Goal: Task Accomplishment & Management: Use online tool/utility

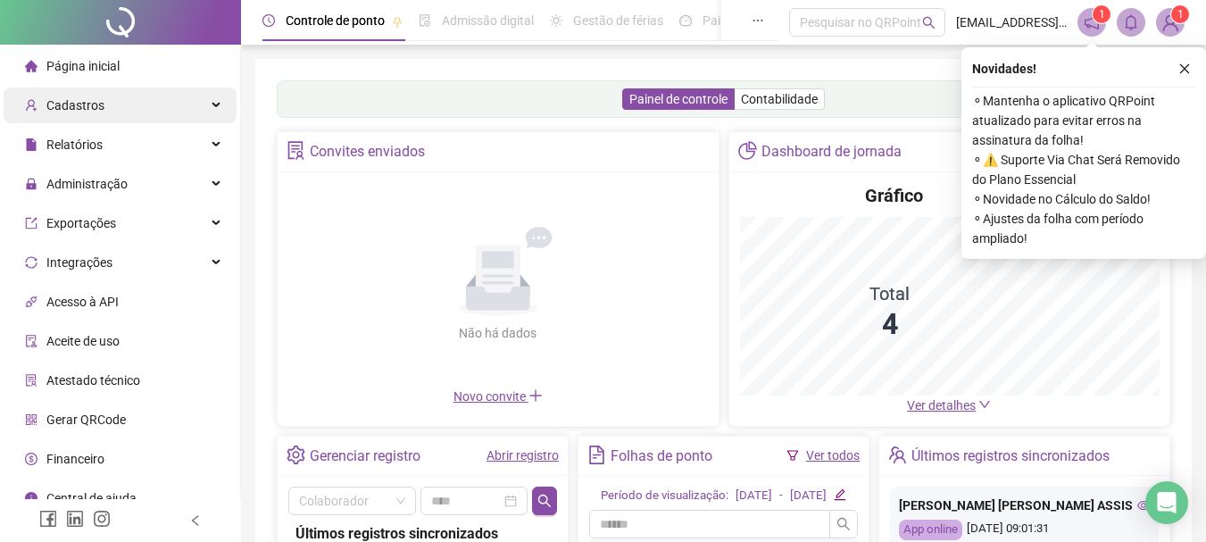
click at [96, 98] on span "Cadastros" at bounding box center [75, 105] width 58 height 14
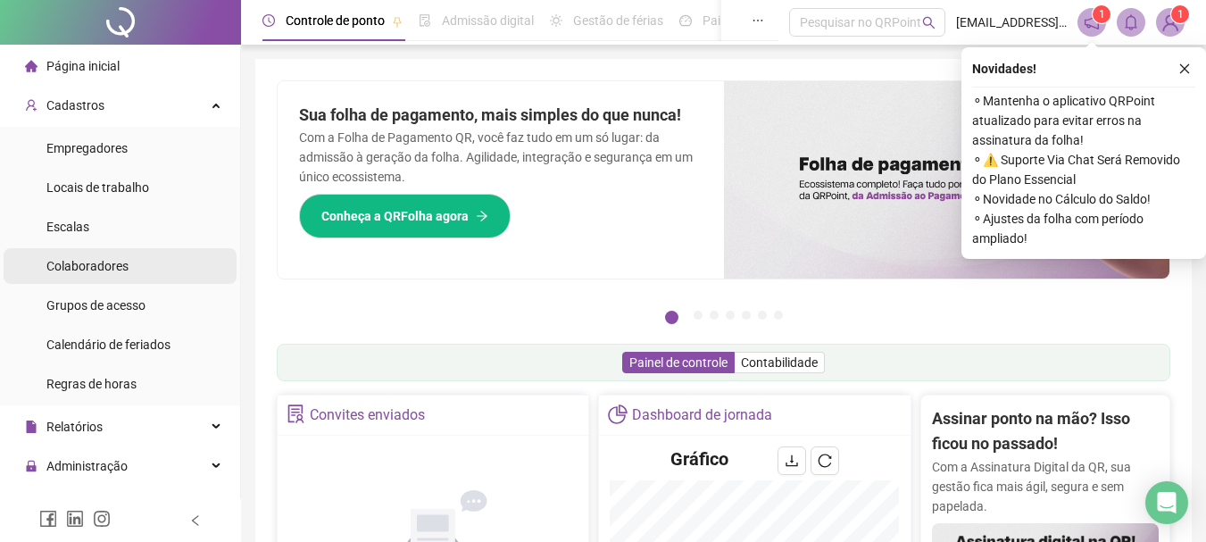
click at [83, 267] on span "Colaboradores" at bounding box center [87, 266] width 82 height 14
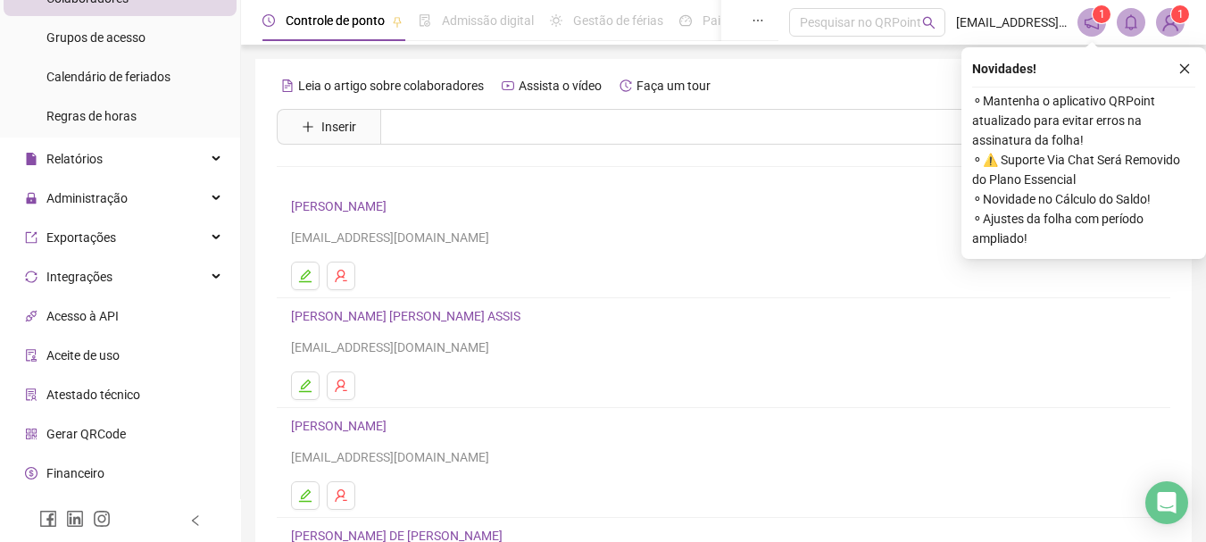
scroll to position [299, 0]
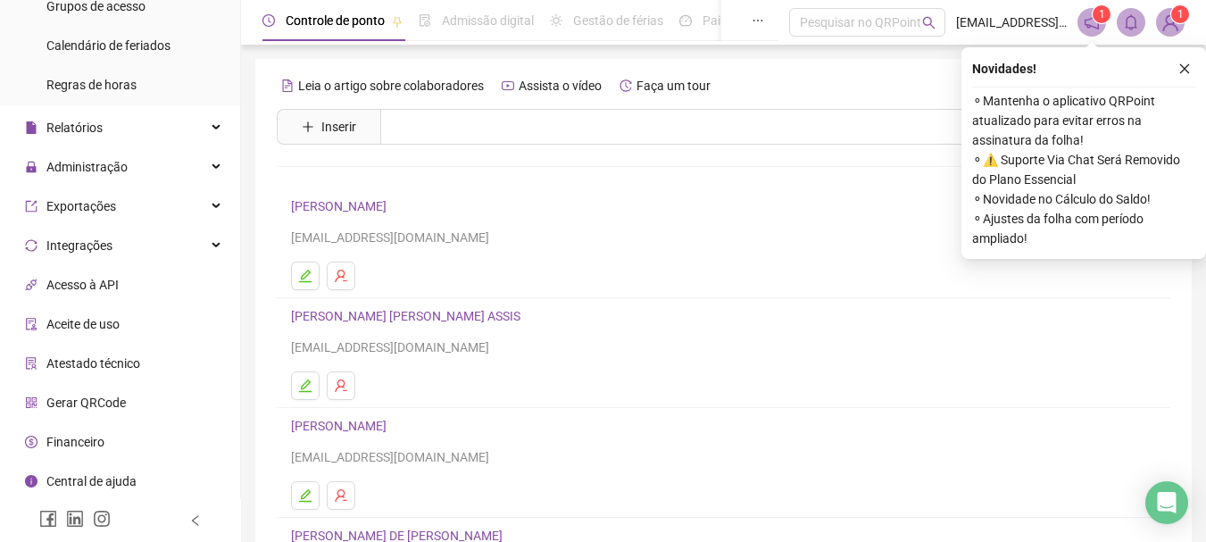
click at [91, 409] on span "Gerar QRCode" at bounding box center [85, 402] width 79 height 14
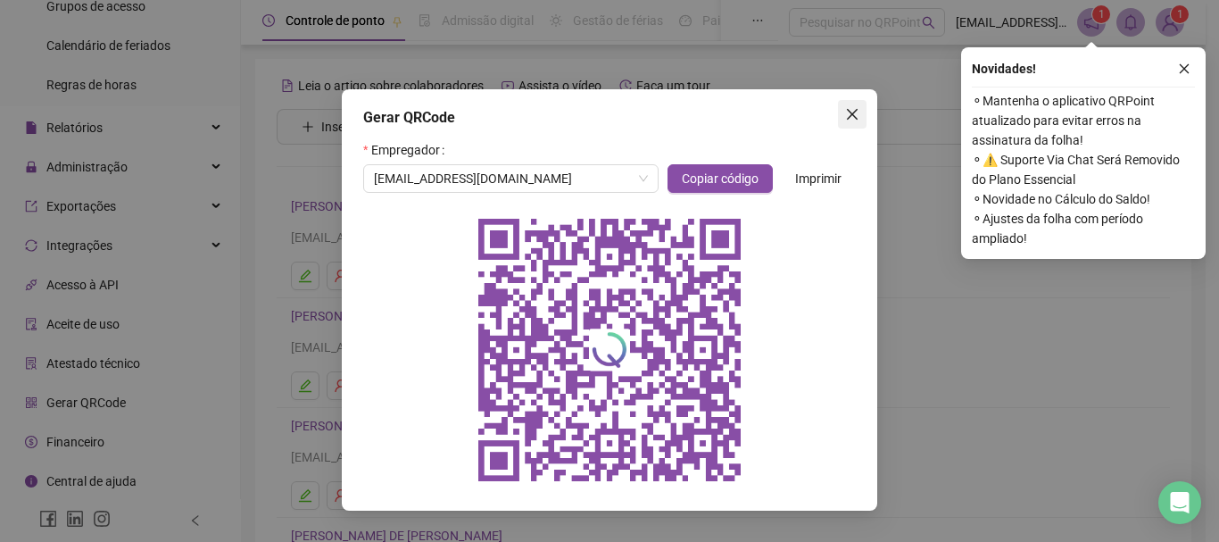
click at [851, 105] on button "Close" at bounding box center [852, 114] width 29 height 29
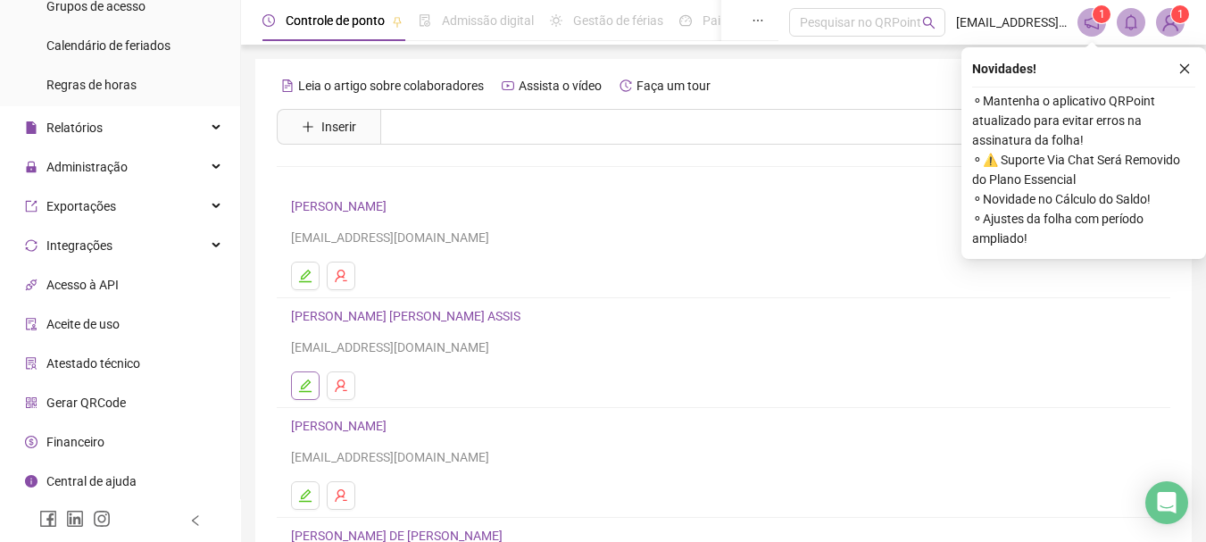
click at [311, 381] on icon "edit" at bounding box center [305, 385] width 14 height 14
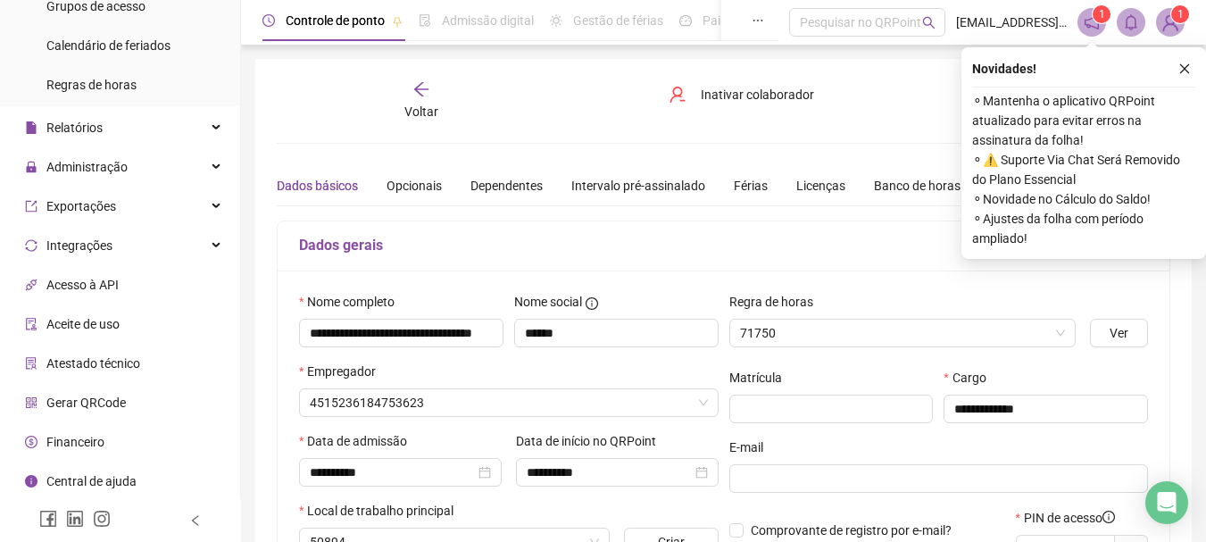
type input "******"
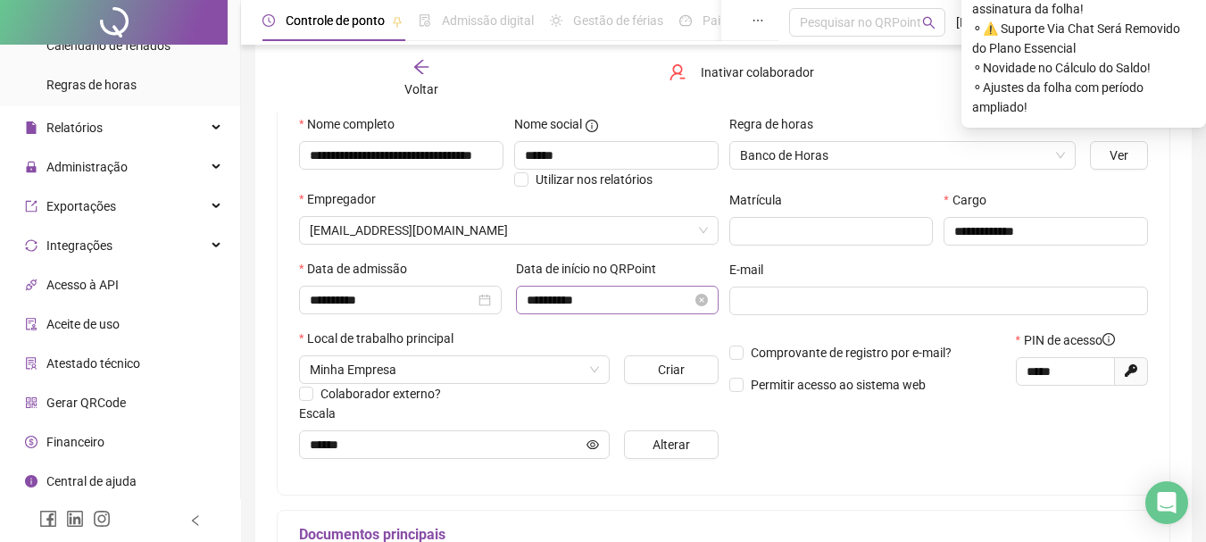
scroll to position [179, 0]
